Goal: Task Accomplishment & Management: Manage account settings

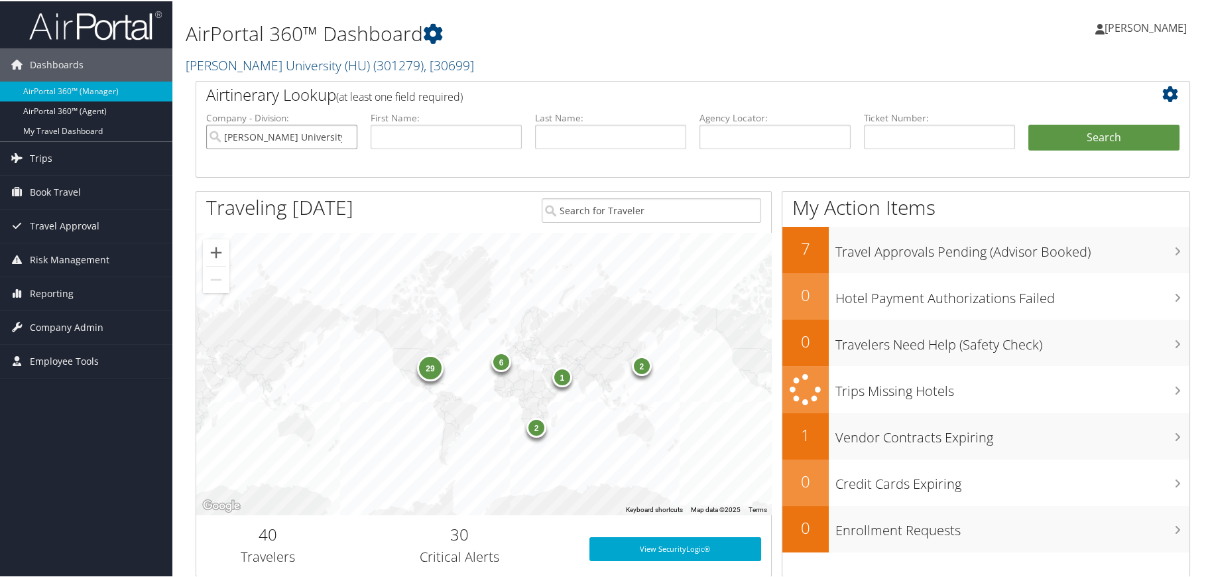
click at [345, 134] on input "[PERSON_NAME] University (HU)" at bounding box center [281, 135] width 151 height 25
click at [292, 135] on input "search" at bounding box center [281, 135] width 151 height 25
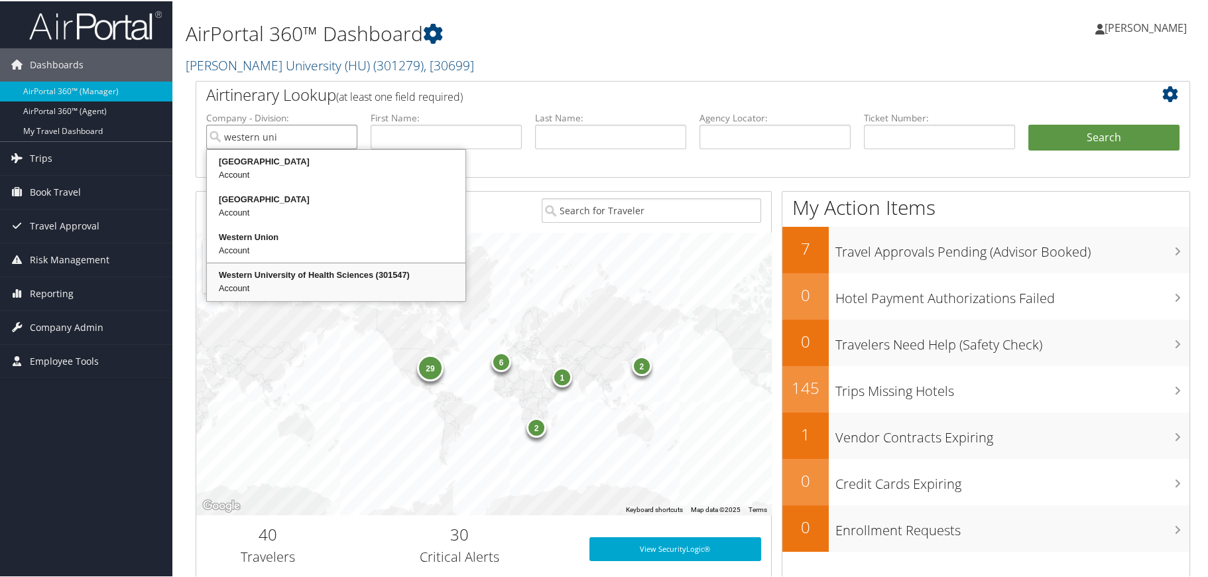
click at [294, 272] on div "Western University of Health Sciences (301547)" at bounding box center [336, 273] width 255 height 13
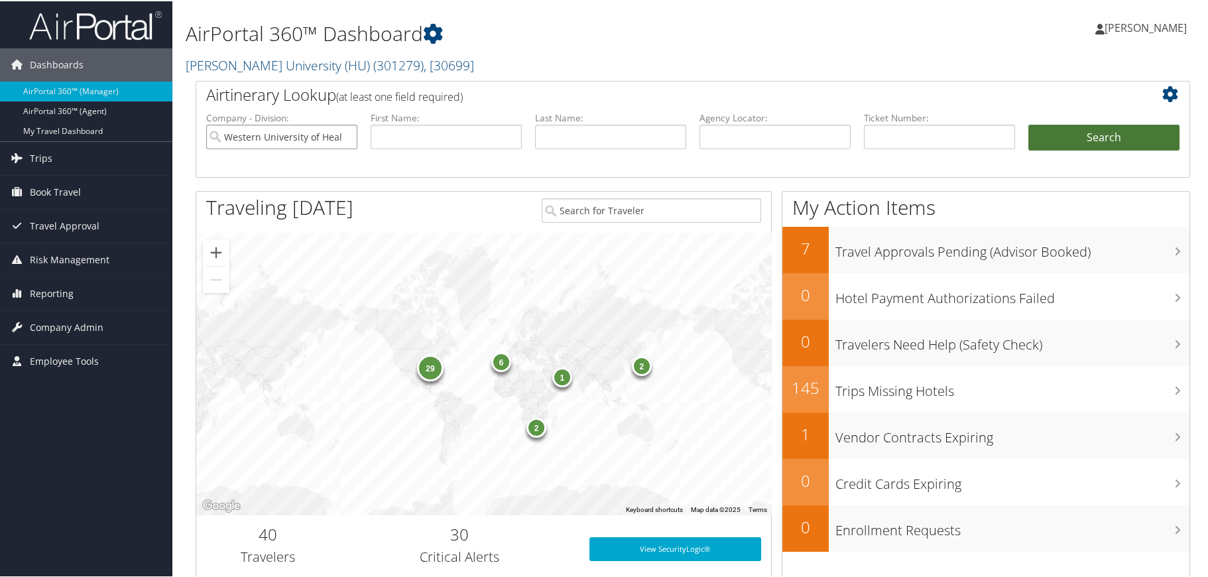
type input "Western University of Health Sciences"
click at [1086, 139] on button "Search" at bounding box center [1103, 136] width 151 height 27
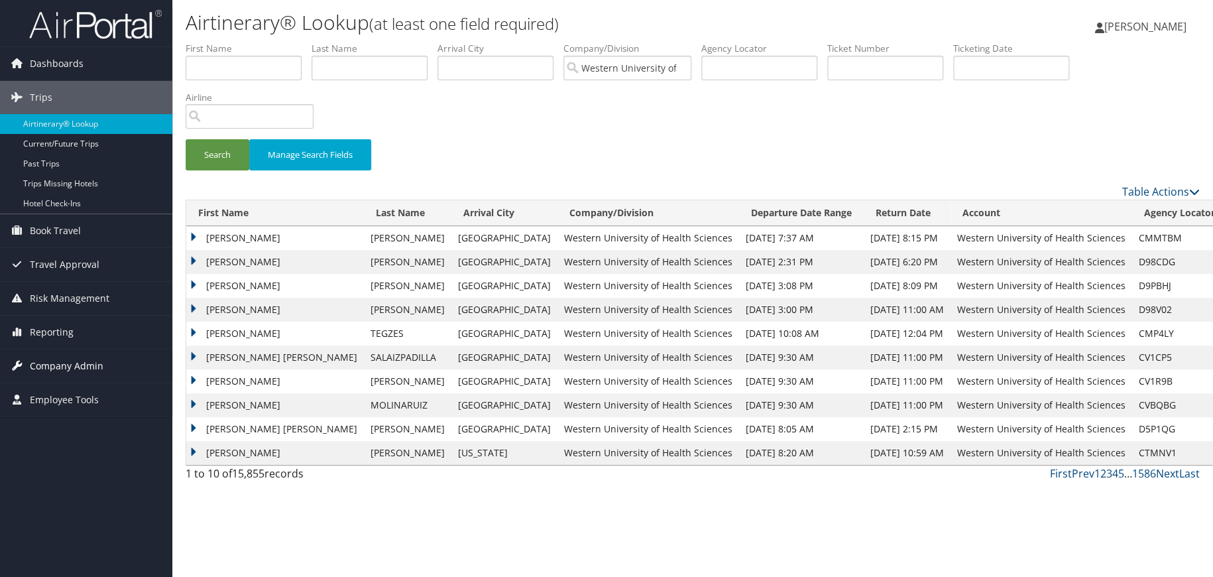
click at [61, 362] on span "Company Admin" at bounding box center [67, 365] width 74 height 33
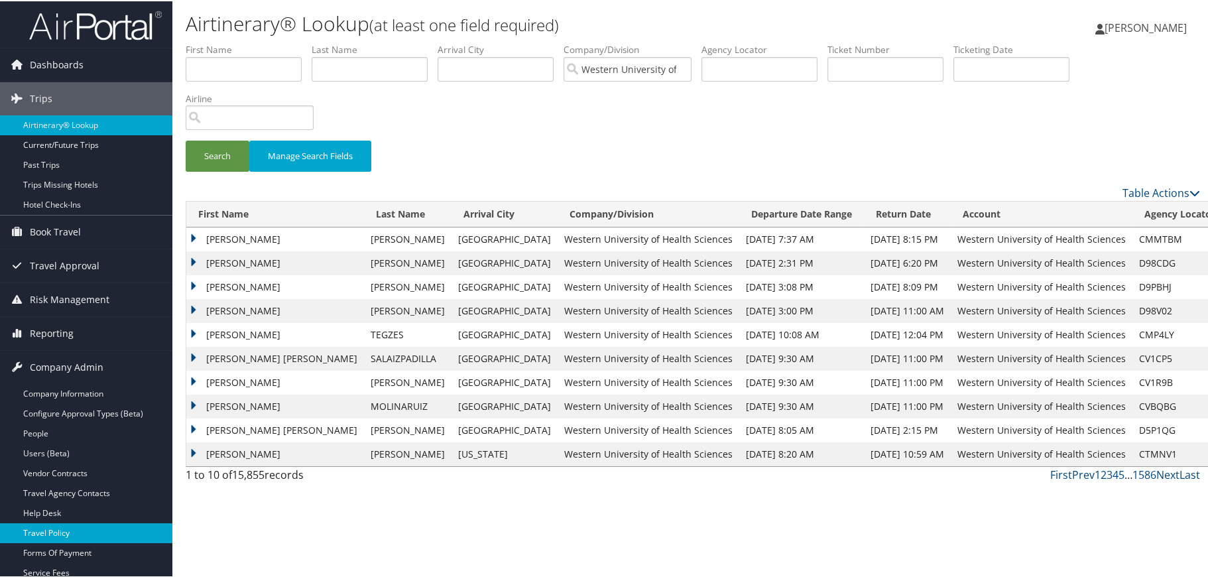
click at [33, 530] on link "Travel Policy" at bounding box center [86, 532] width 172 height 20
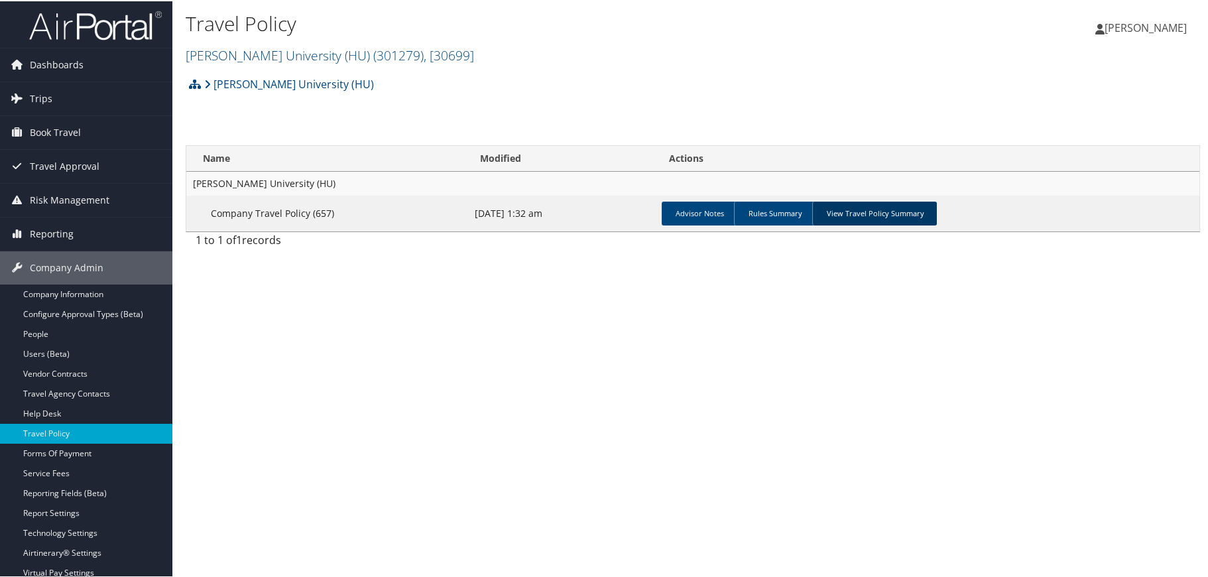
click at [850, 214] on link "View Travel Policy Summary" at bounding box center [874, 212] width 125 height 24
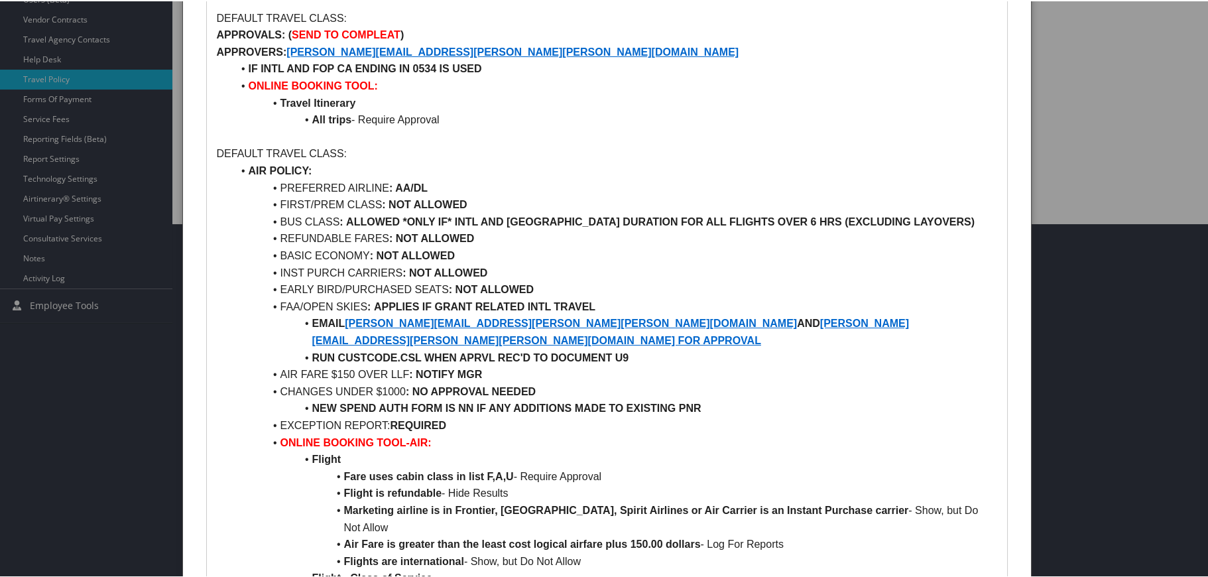
scroll to position [398, 0]
